Goal: Consume media (video, audio)

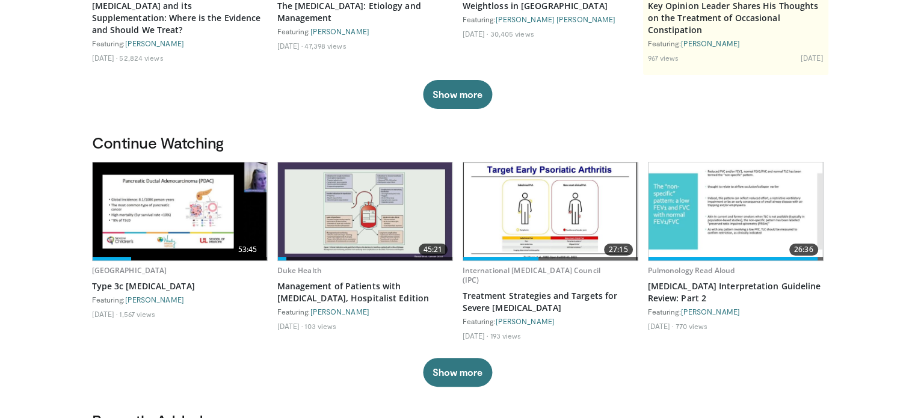
scroll to position [298, 0]
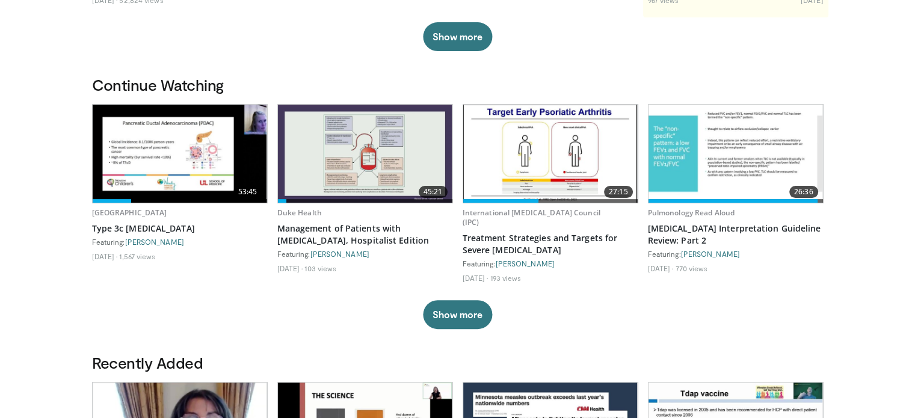
click at [351, 159] on img at bounding box center [365, 154] width 174 height 98
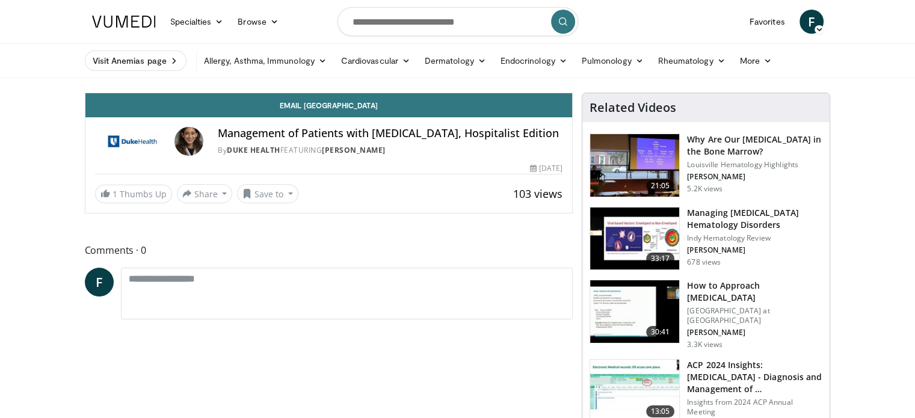
click at [351, 159] on div "Email [GEOGRAPHIC_DATA] Management of Patients with [MEDICAL_DATA], Hospitalist…" at bounding box center [328, 148] width 487 height 110
